Goal: Task Accomplishment & Management: Use online tool/utility

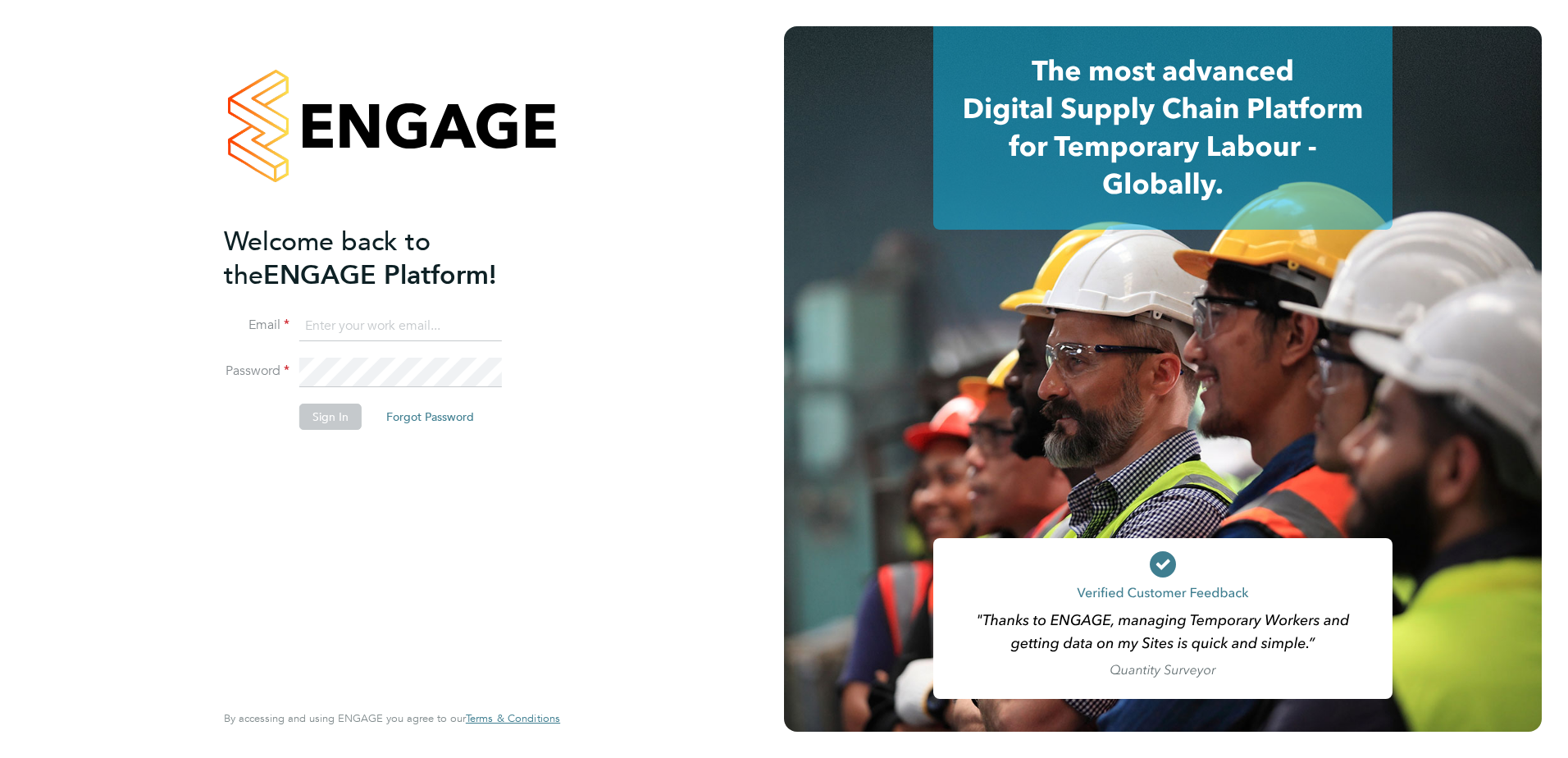
type input "lee.orrin@cpplc.com"
drag, startPoint x: 13, startPoint y: 1, endPoint x: 384, endPoint y: 30, distance: 372.1
click at [384, 30] on div at bounding box center [392, 125] width 336 height 199
click at [318, 429] on li "Sign In Forgot Password" at bounding box center [384, 424] width 320 height 43
click at [342, 415] on button "Sign In" at bounding box center [330, 416] width 63 height 26
